Goal: Obtain resource: Obtain resource

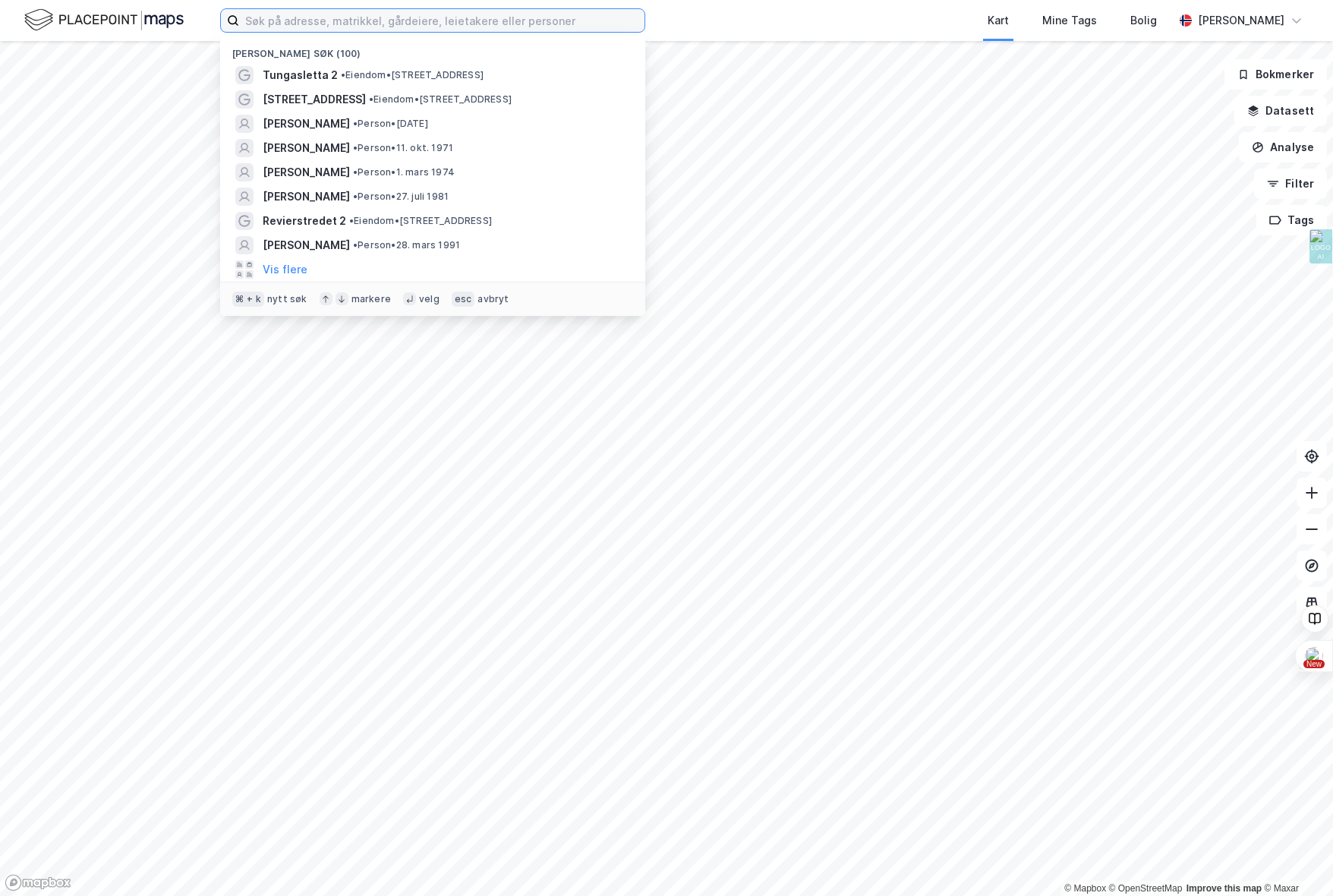
click at [344, 24] on input at bounding box center [442, 19] width 406 height 22
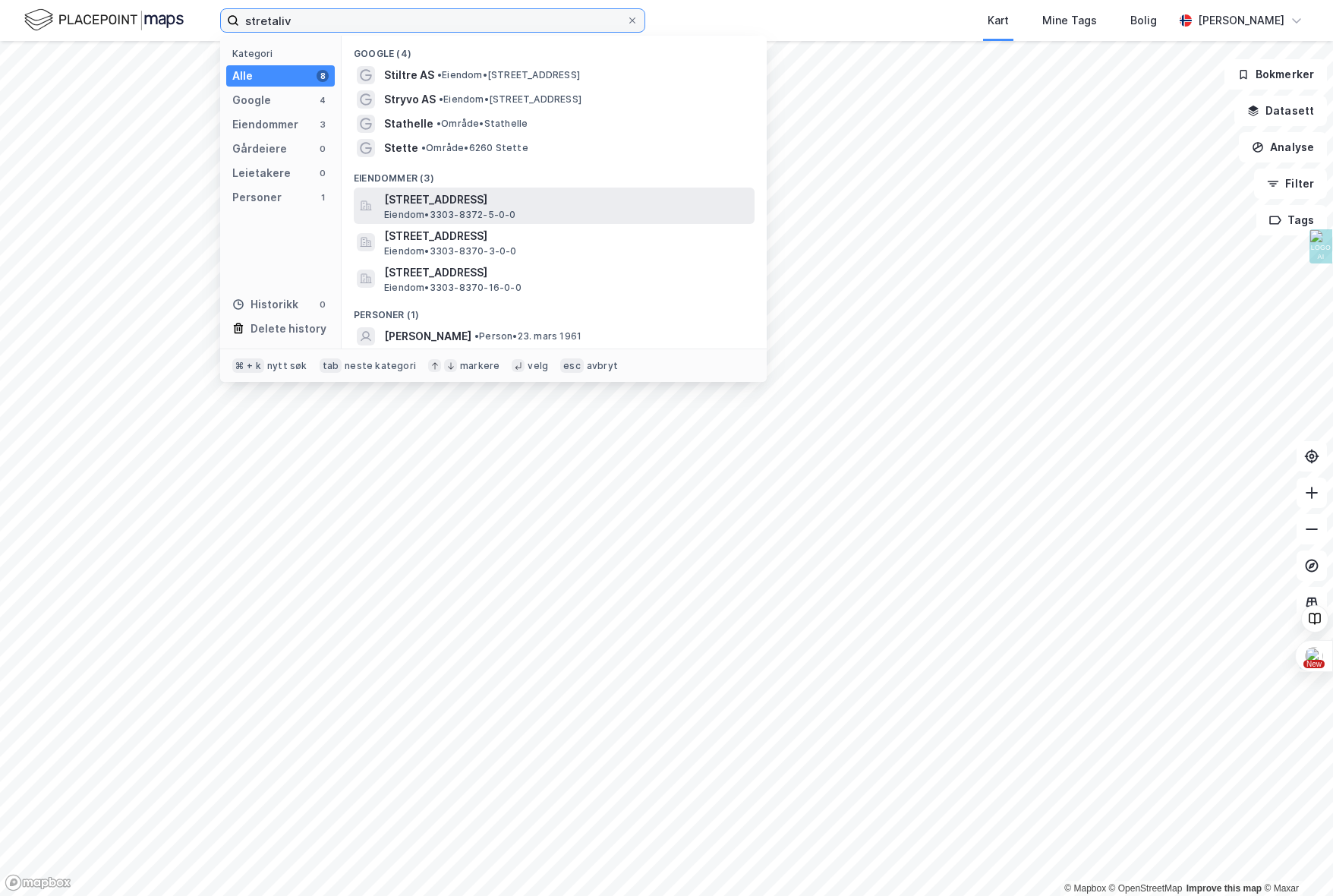
type input "stretaliv"
click at [500, 207] on span "[STREET_ADDRESS]" at bounding box center [567, 199] width 365 height 19
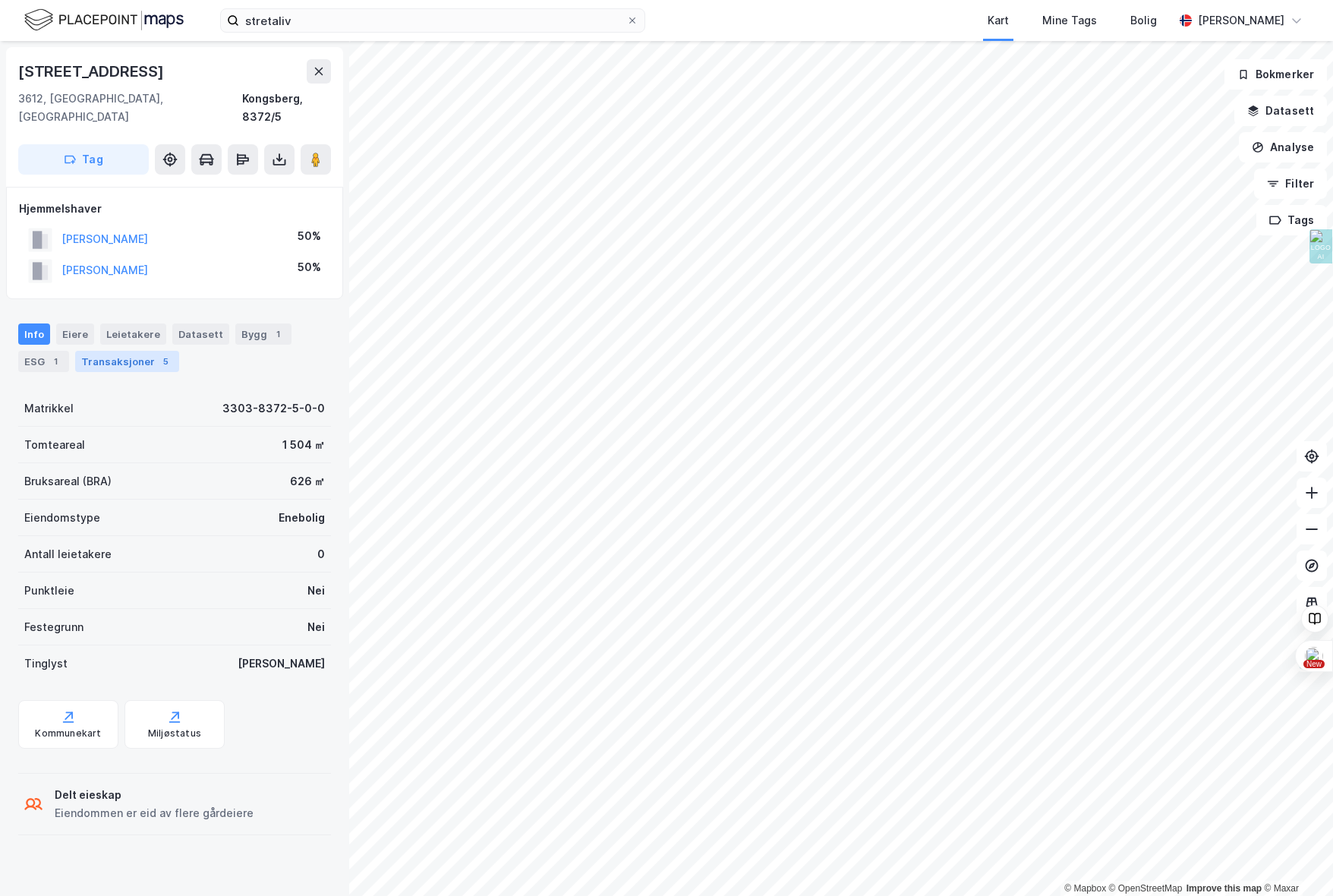
click at [140, 351] on div "Transaksjoner 5" at bounding box center [127, 362] width 104 height 21
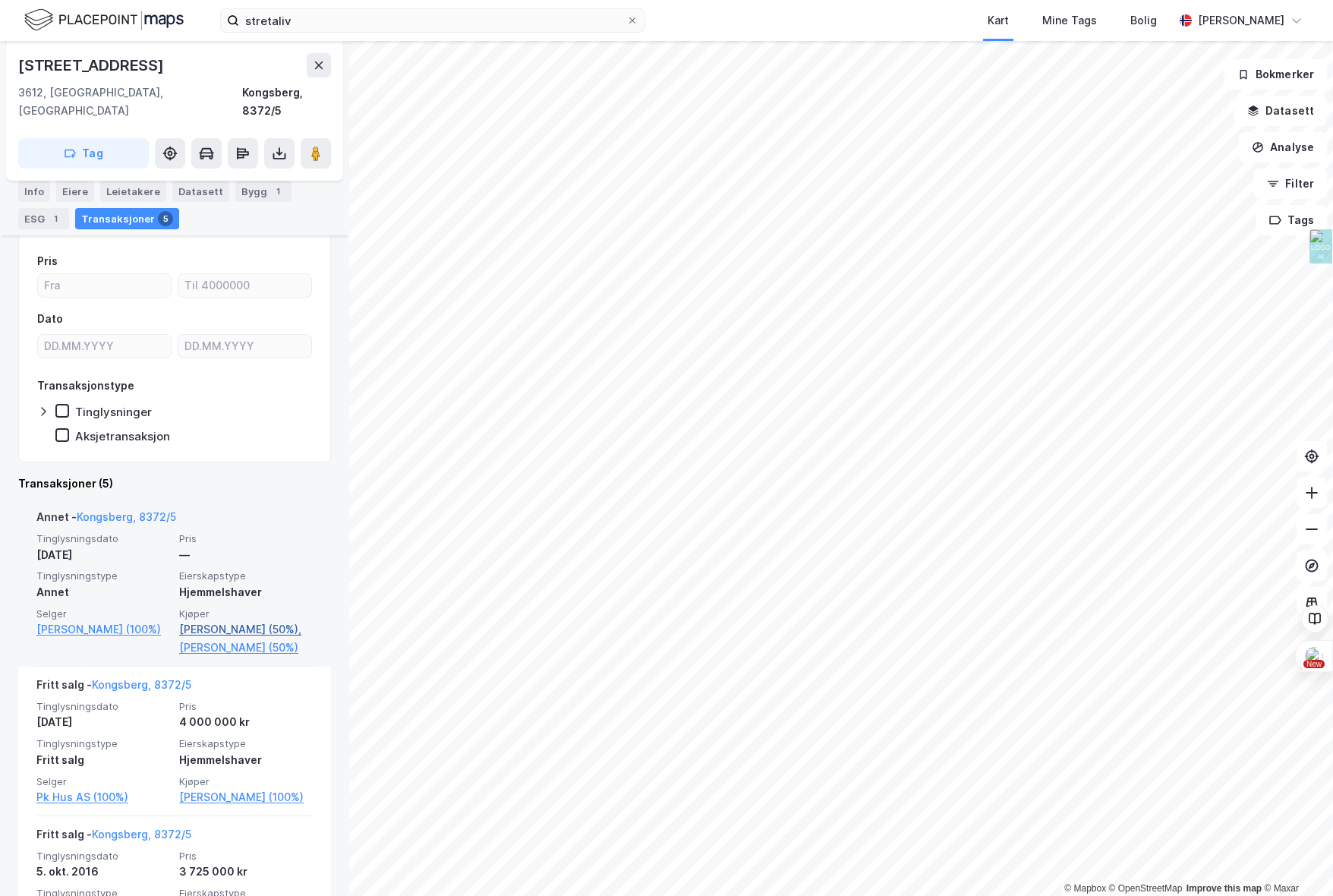
scroll to position [155, 0]
click at [219, 622] on link "[PERSON_NAME] (50%)," at bounding box center [246, 631] width 134 height 19
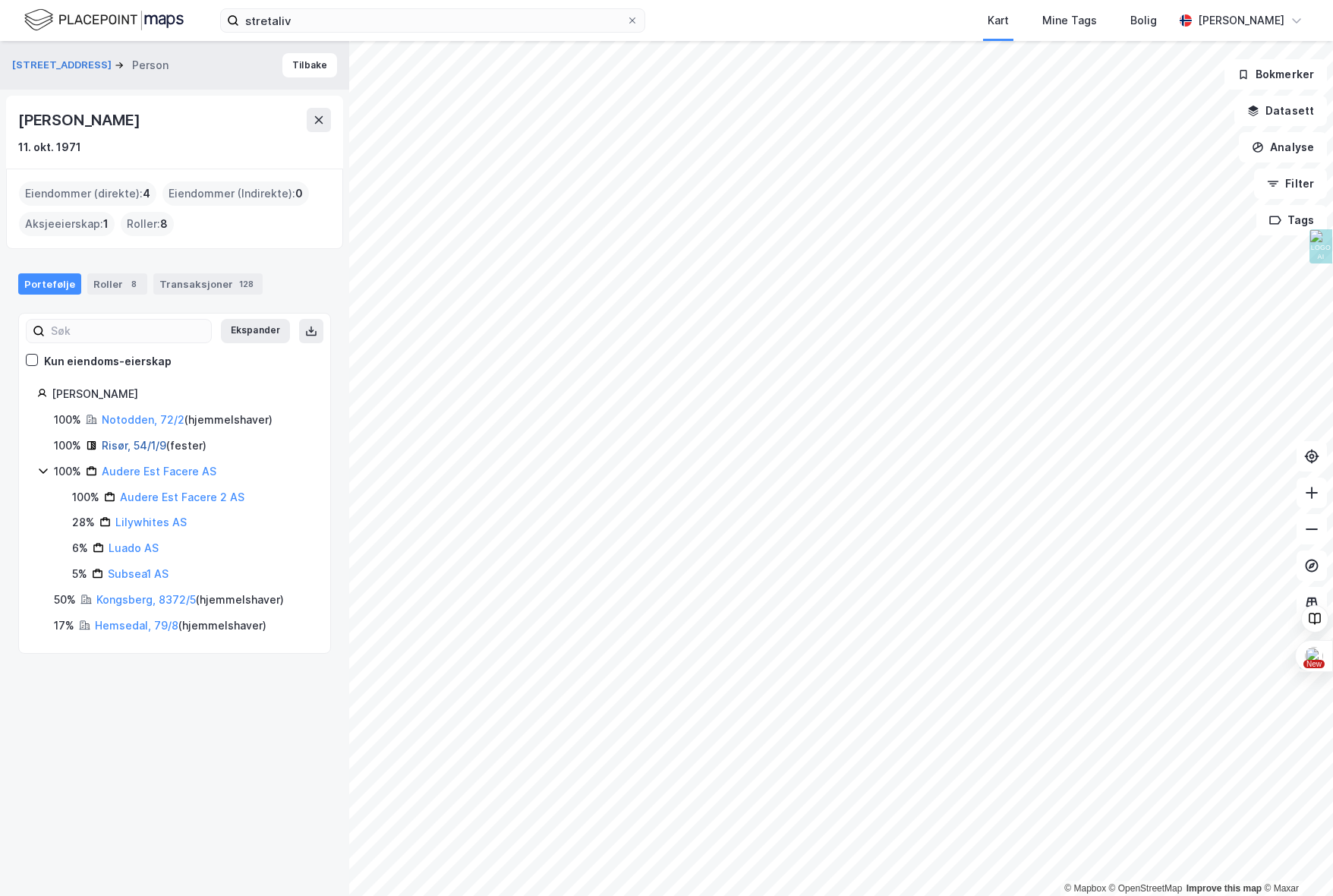
click at [122, 442] on link "Risør, 54/1/9" at bounding box center [134, 445] width 64 height 13
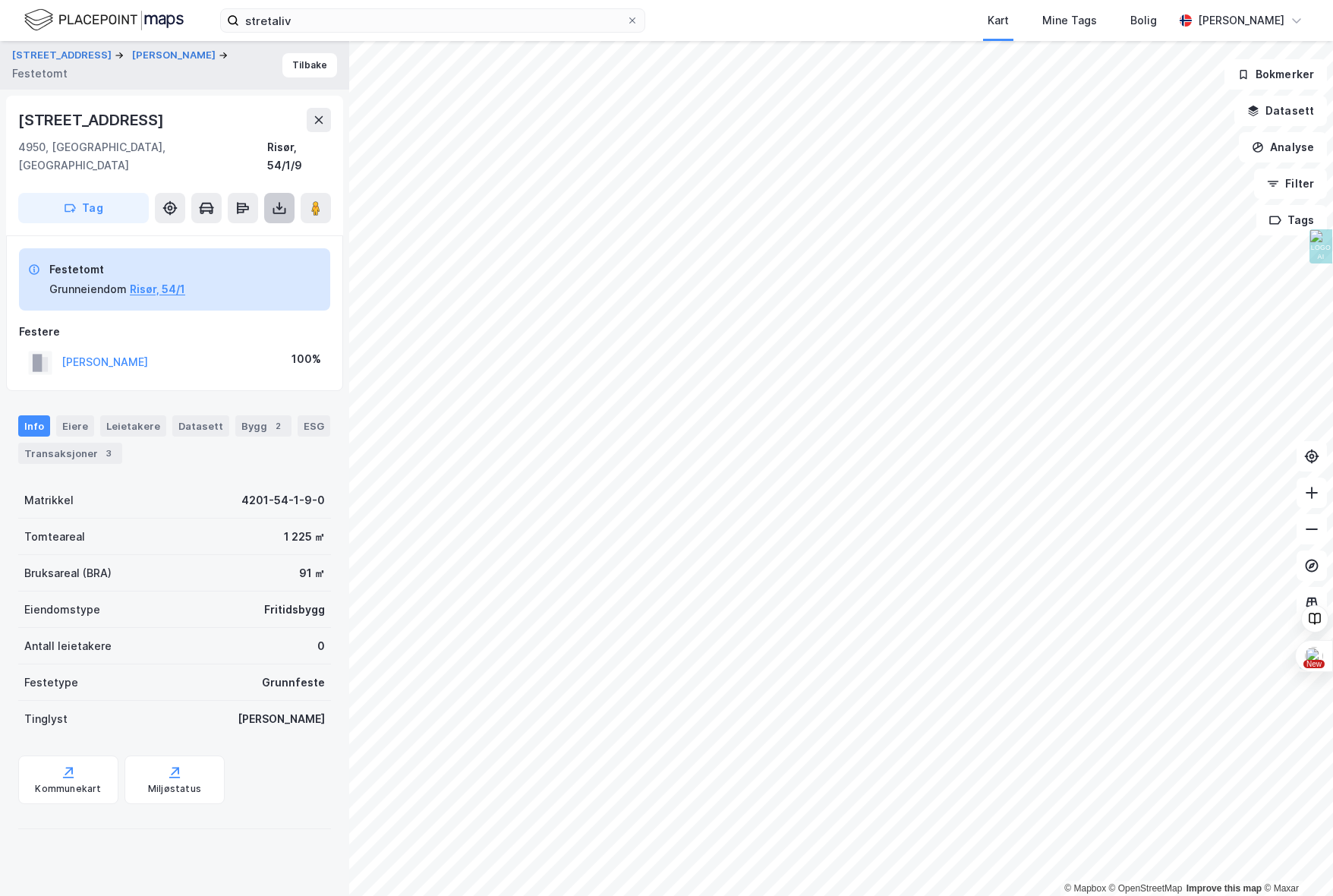
click at [282, 193] on button at bounding box center [279, 208] width 30 height 30
click at [219, 232] on div "Last ned grunnbok" at bounding box center [204, 238] width 88 height 12
click at [311, 66] on button "Tilbake" at bounding box center [310, 65] width 55 height 24
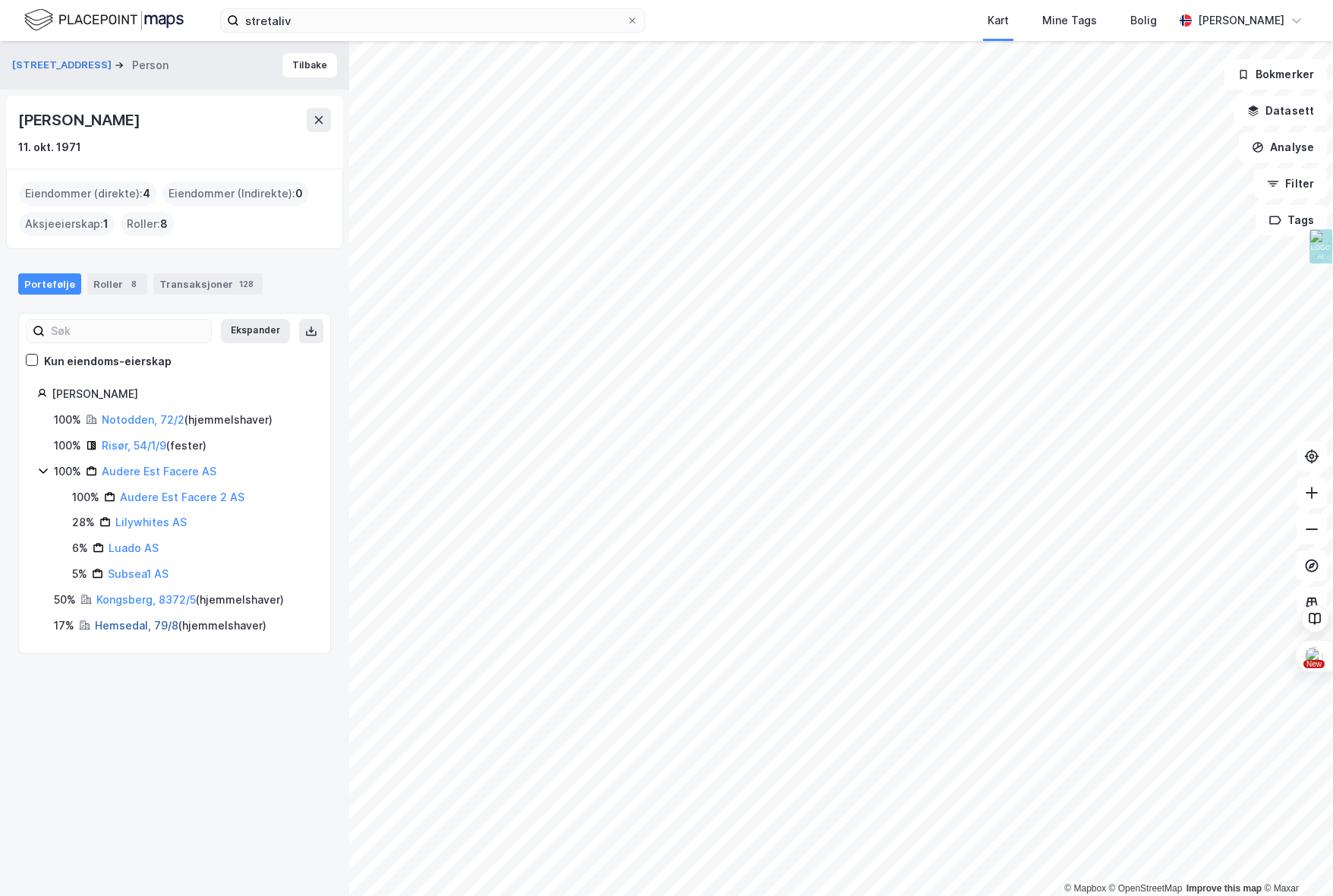
click at [130, 624] on link "Hemsedal, 79/8" at bounding box center [137, 625] width 84 height 13
click at [121, 602] on link "Kongsberg, 8372/5" at bounding box center [146, 599] width 99 height 13
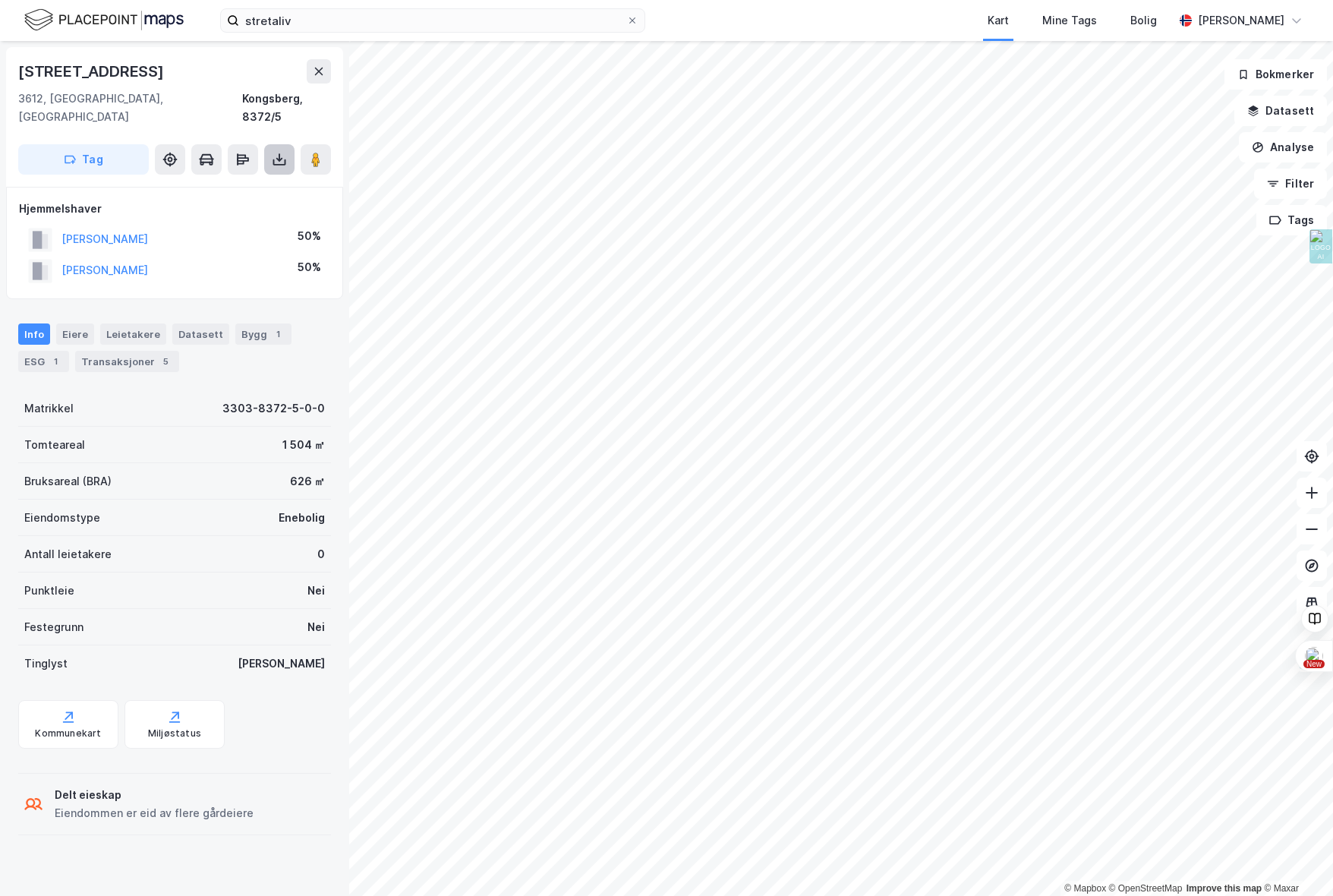
click at [290, 144] on button at bounding box center [279, 159] width 30 height 30
click at [202, 183] on div "Last ned grunnbok" at bounding box center [204, 189] width 88 height 12
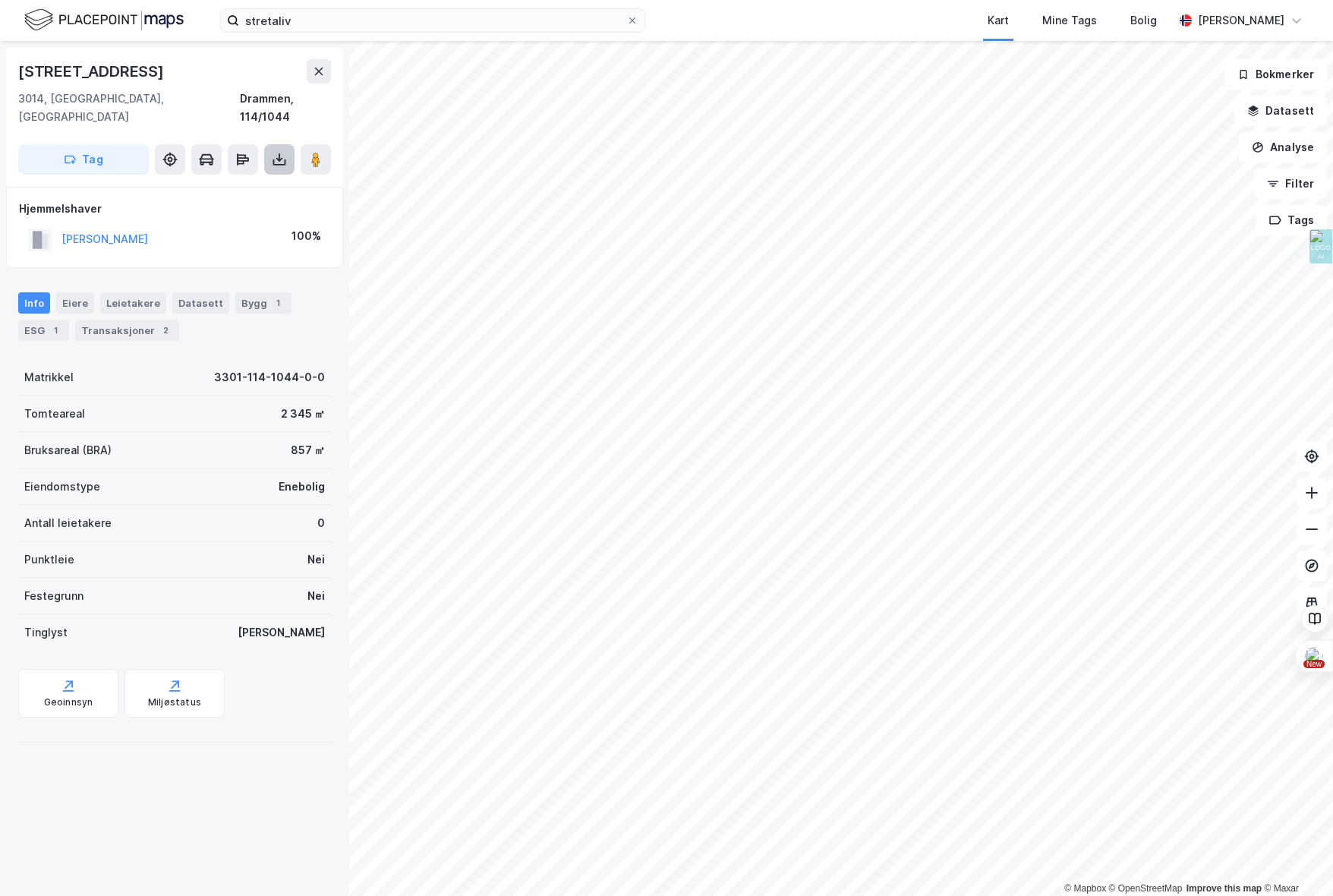
click at [281, 152] on icon at bounding box center [280, 160] width 16 height 16
click at [233, 177] on div "Last ned grunnbok" at bounding box center [214, 189] width 162 height 24
